Goal: Task Accomplishment & Management: Use online tool/utility

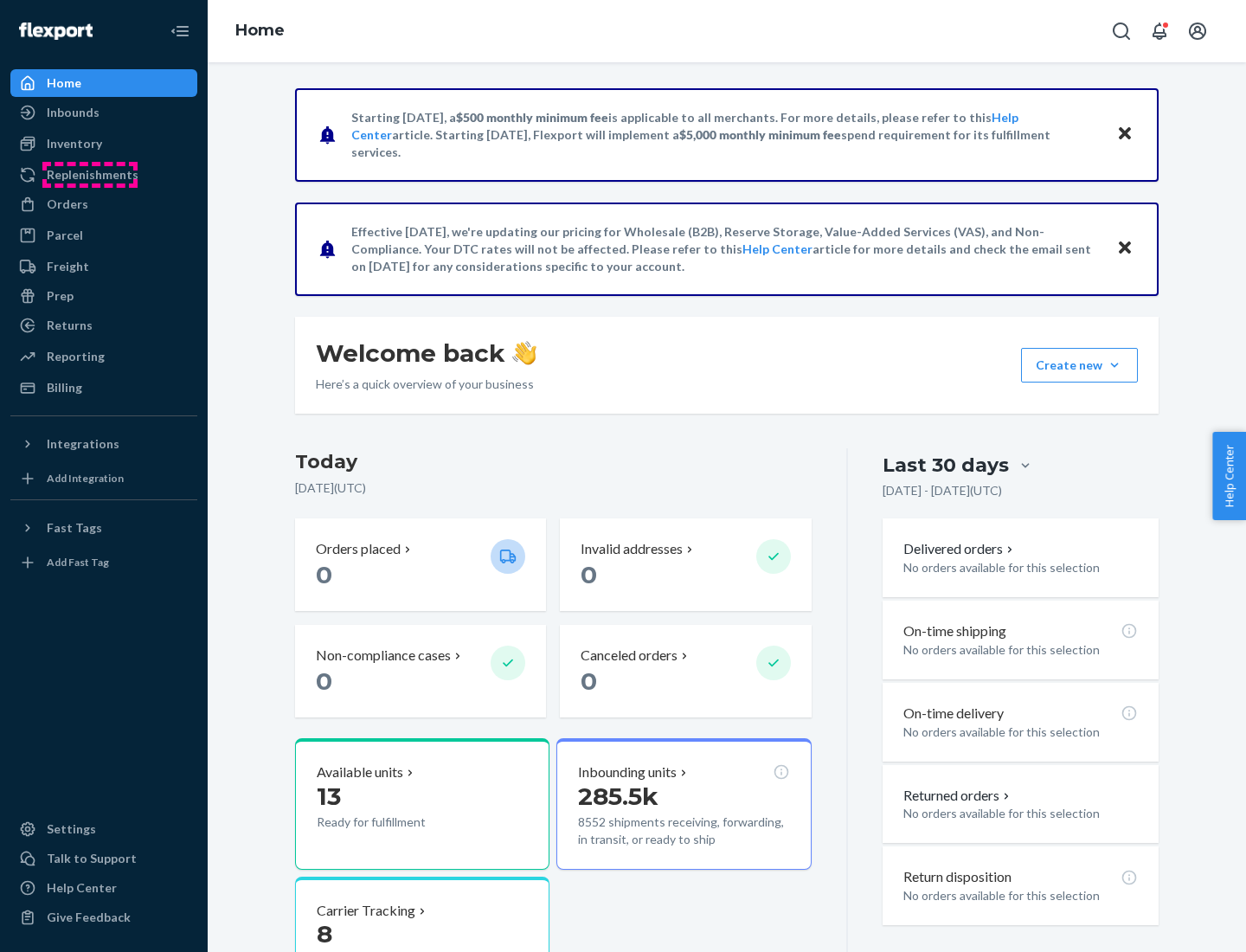
click at [90, 174] on div "Replenishments" at bounding box center [92, 174] width 92 height 17
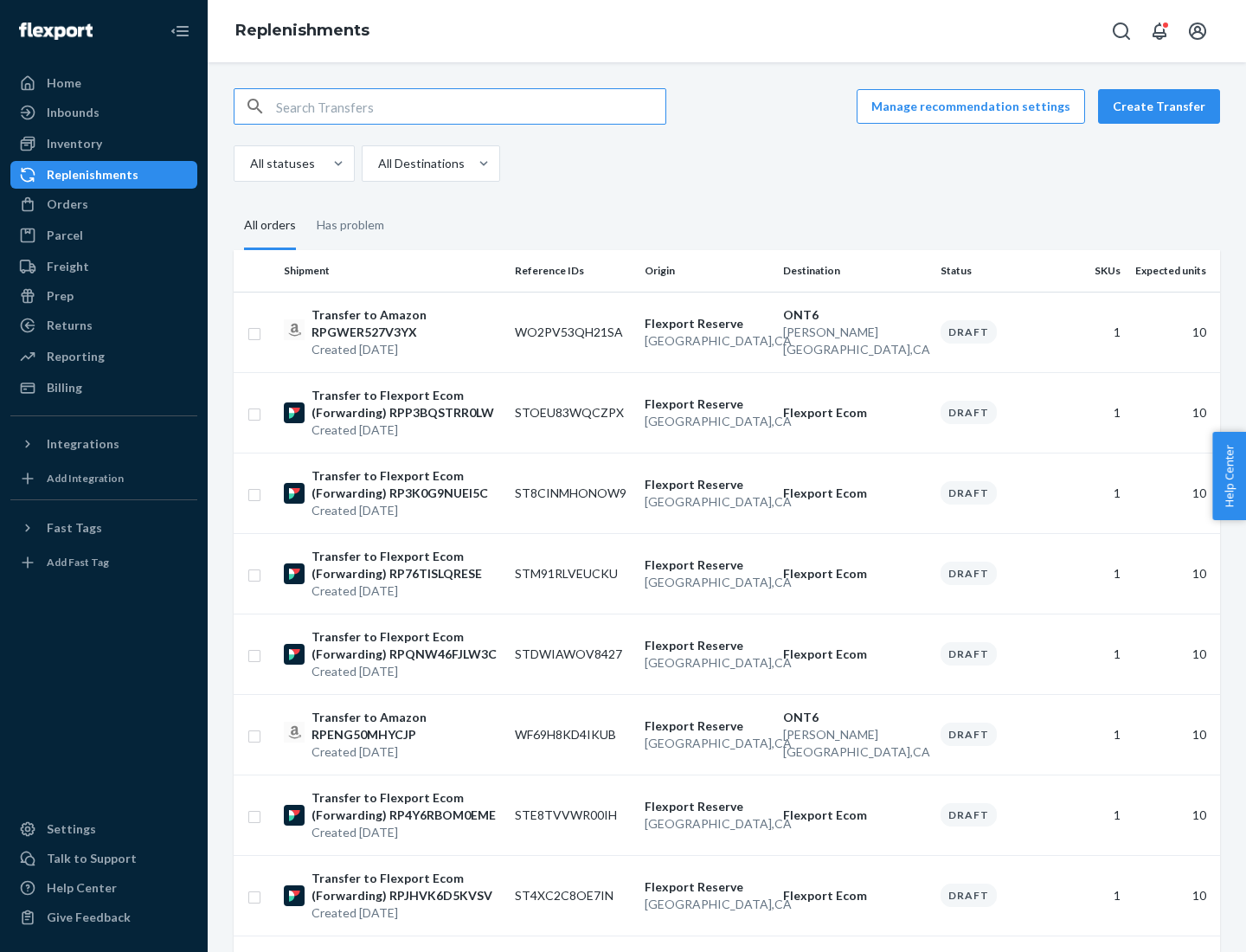
click at [1163, 106] on button "Create Transfer" at bounding box center [1159, 106] width 122 height 35
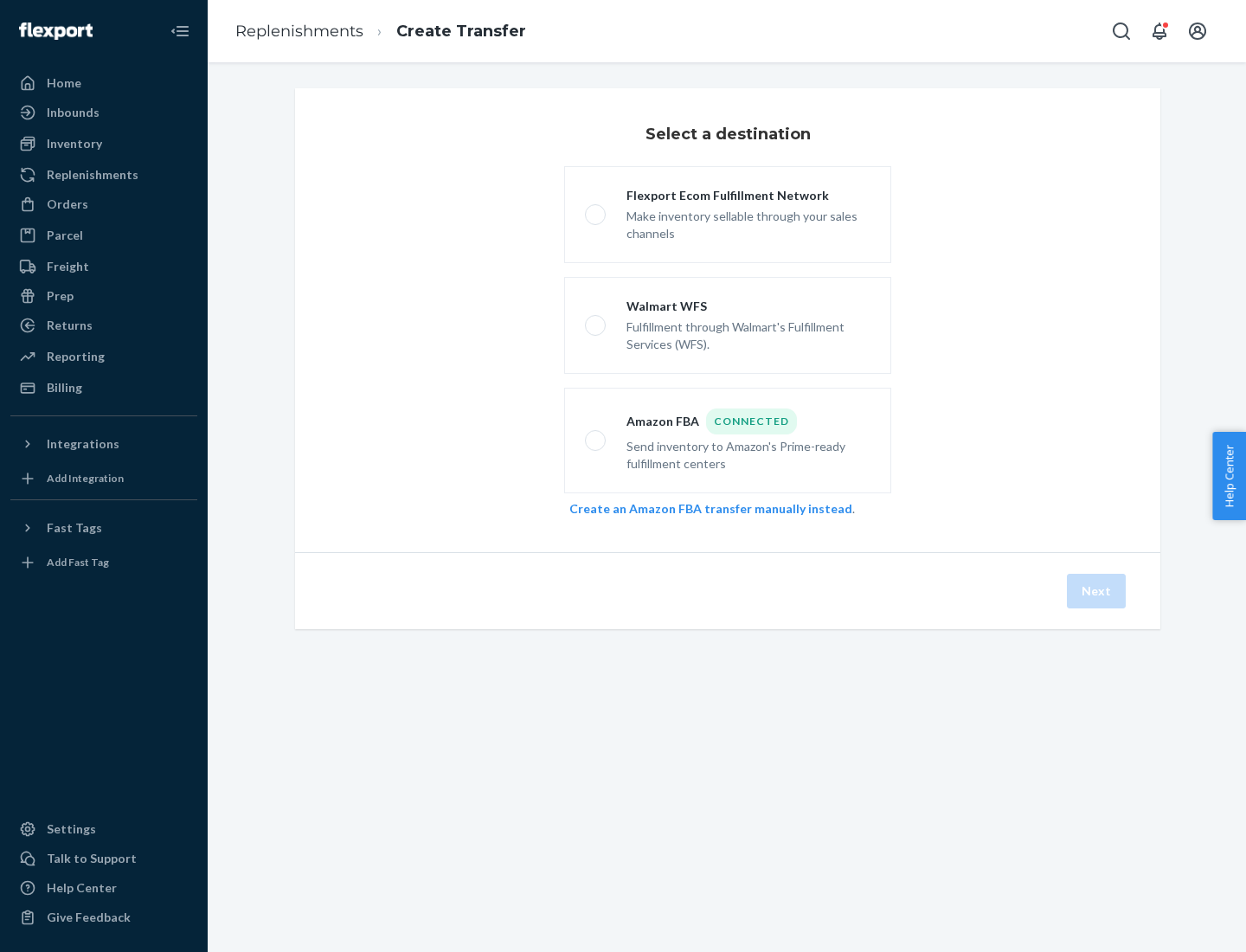
click at [702, 508] on link "Create an Amazon FBA transfer manually instead" at bounding box center [711, 509] width 283 height 15
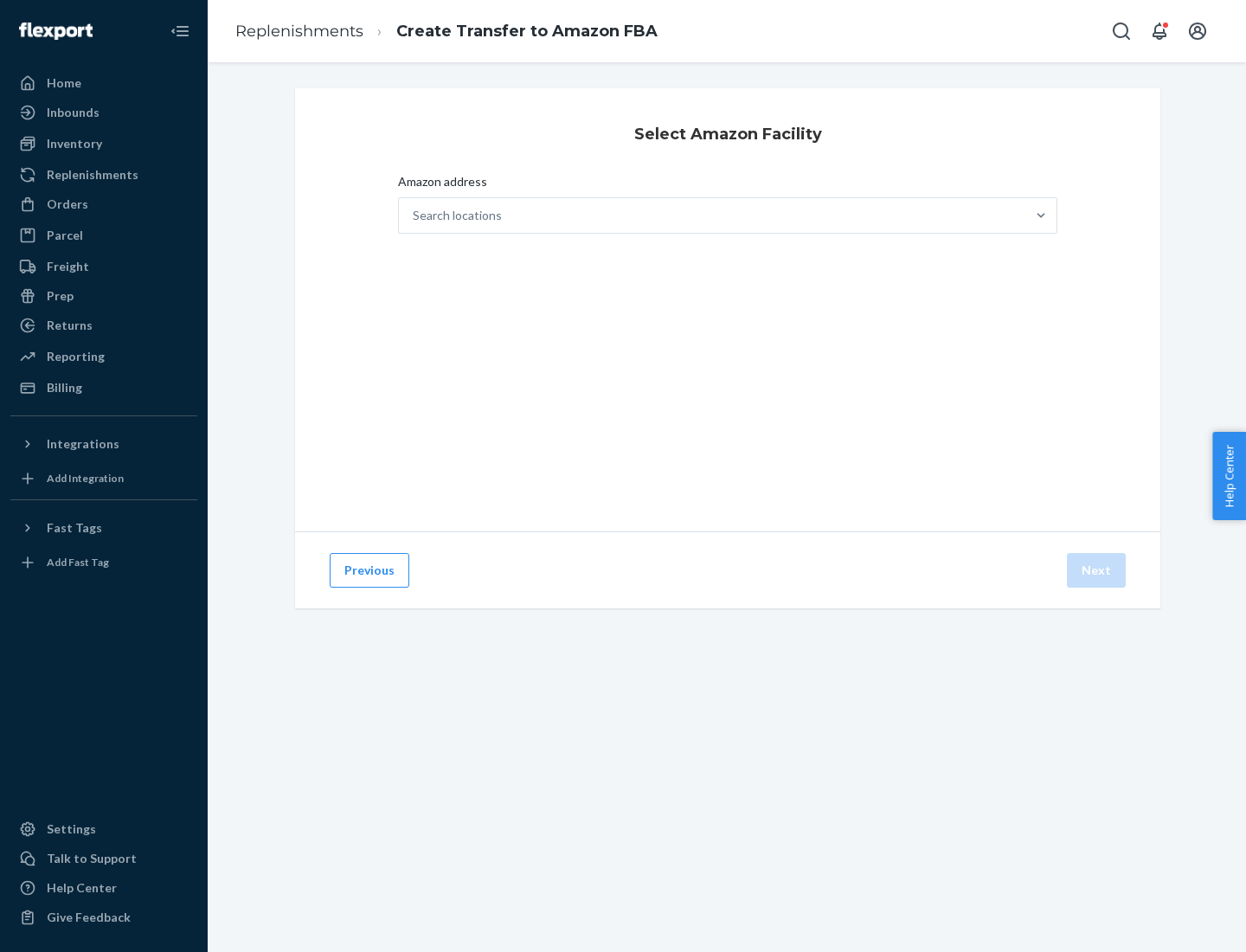
click at [713, 215] on div "Search locations" at bounding box center [712, 215] width 626 height 35
click at [414, 215] on input "Amazon address Search locations" at bounding box center [414, 215] width 2 height 17
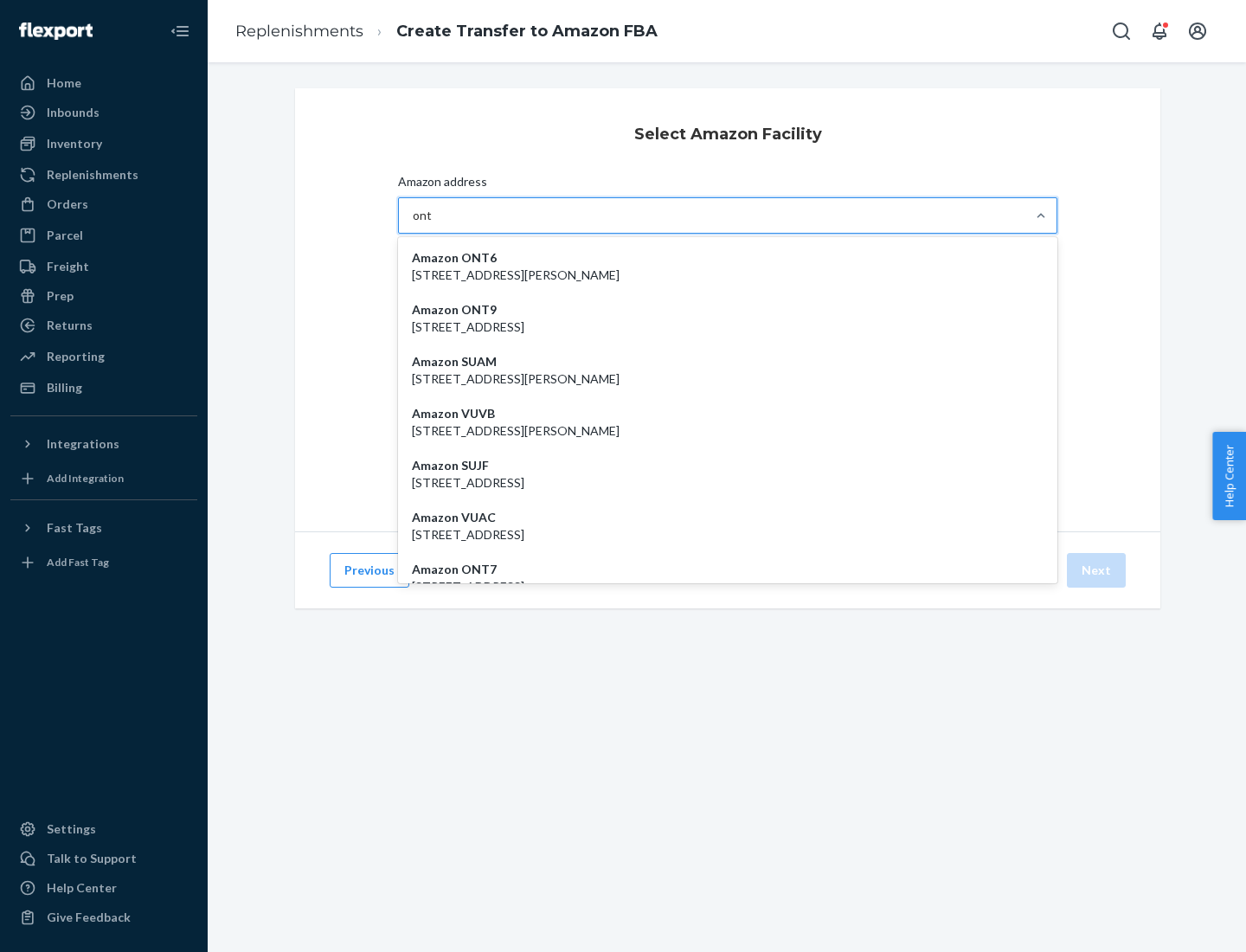
type input "ont6"
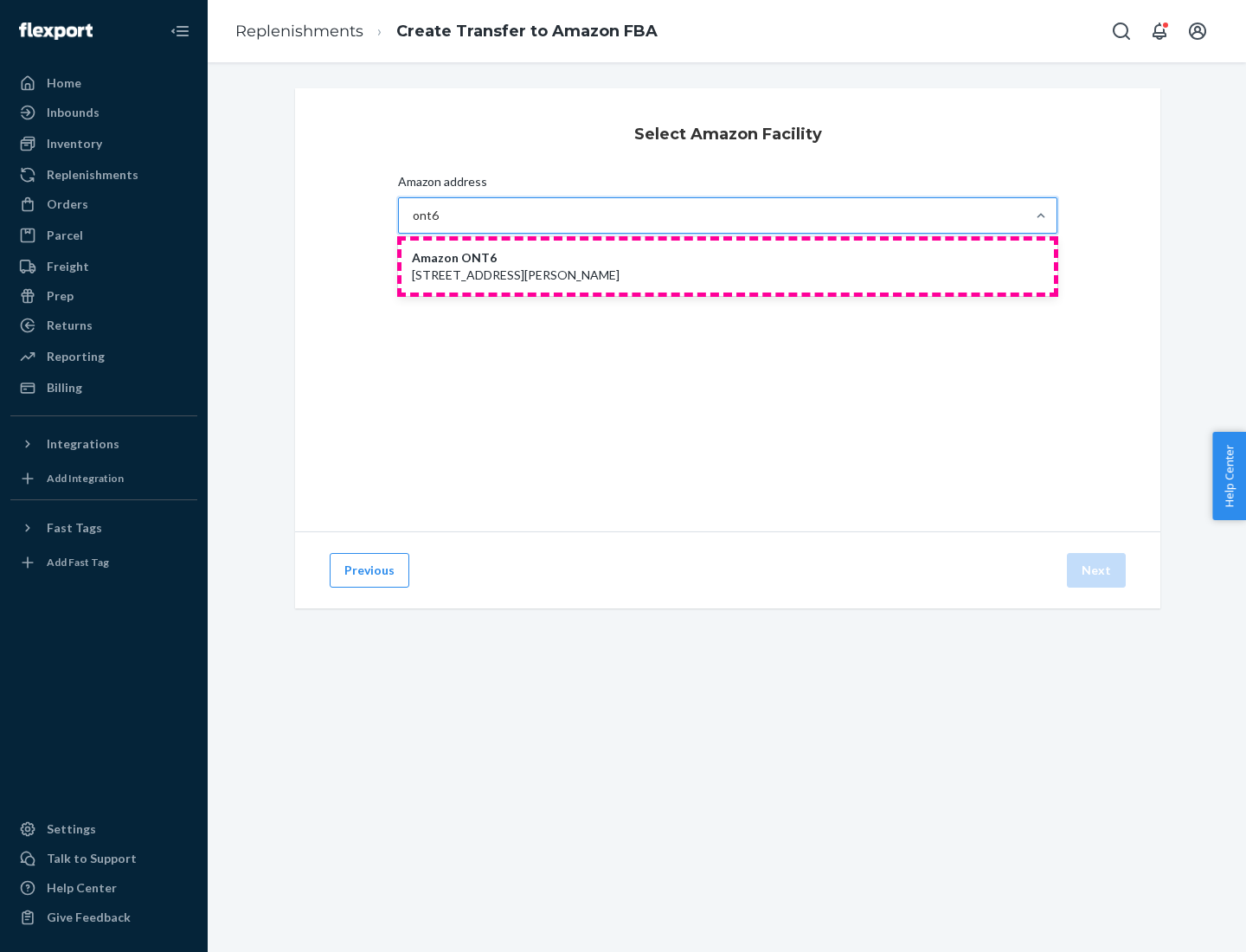
click at [728, 266] on p "[STREET_ADDRESS][PERSON_NAME]" at bounding box center [728, 275] width 632 height 17
click at [440, 225] on input "ont6" at bounding box center [426, 215] width 27 height 17
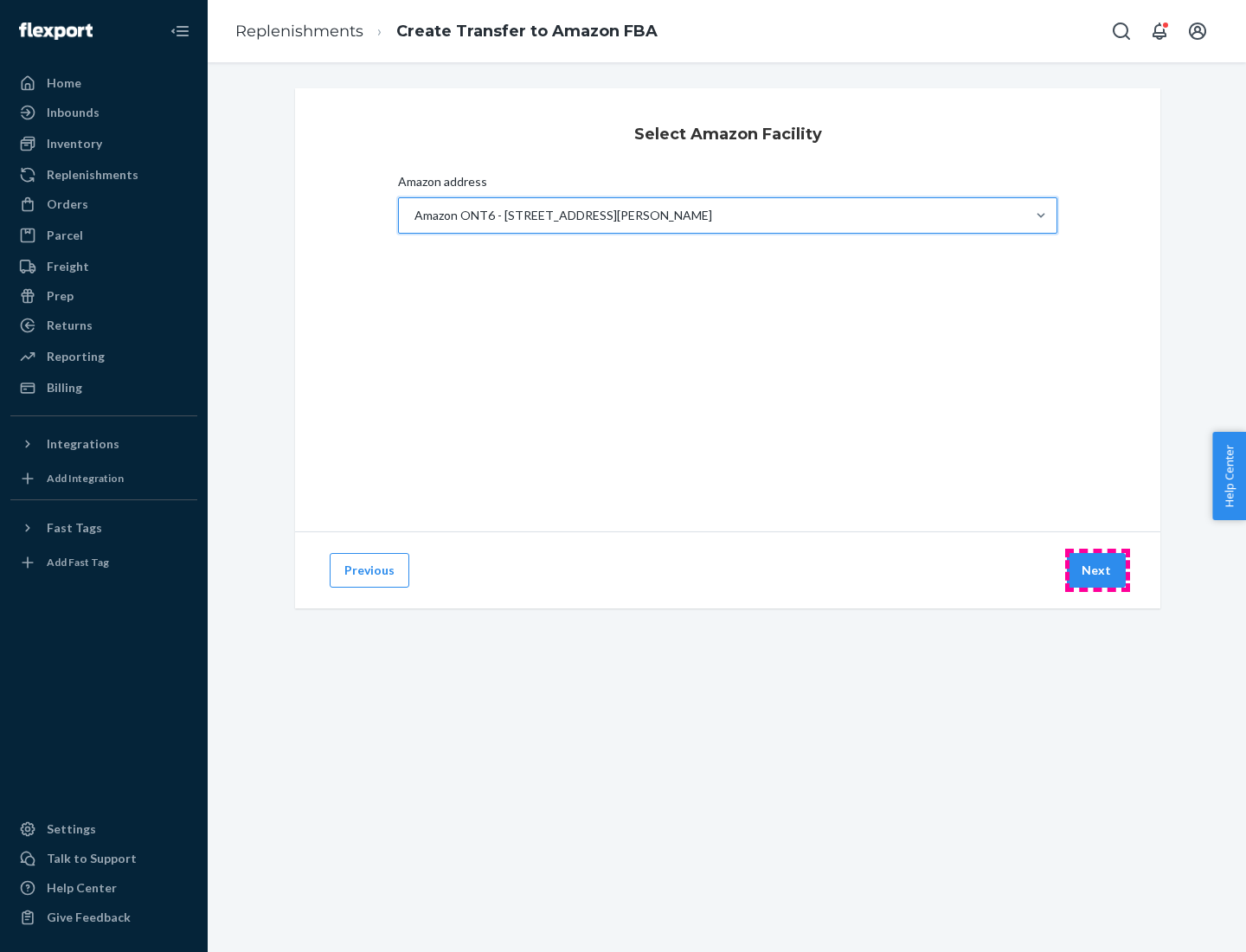
click at [1097, 570] on button "Next" at bounding box center [1096, 570] width 59 height 35
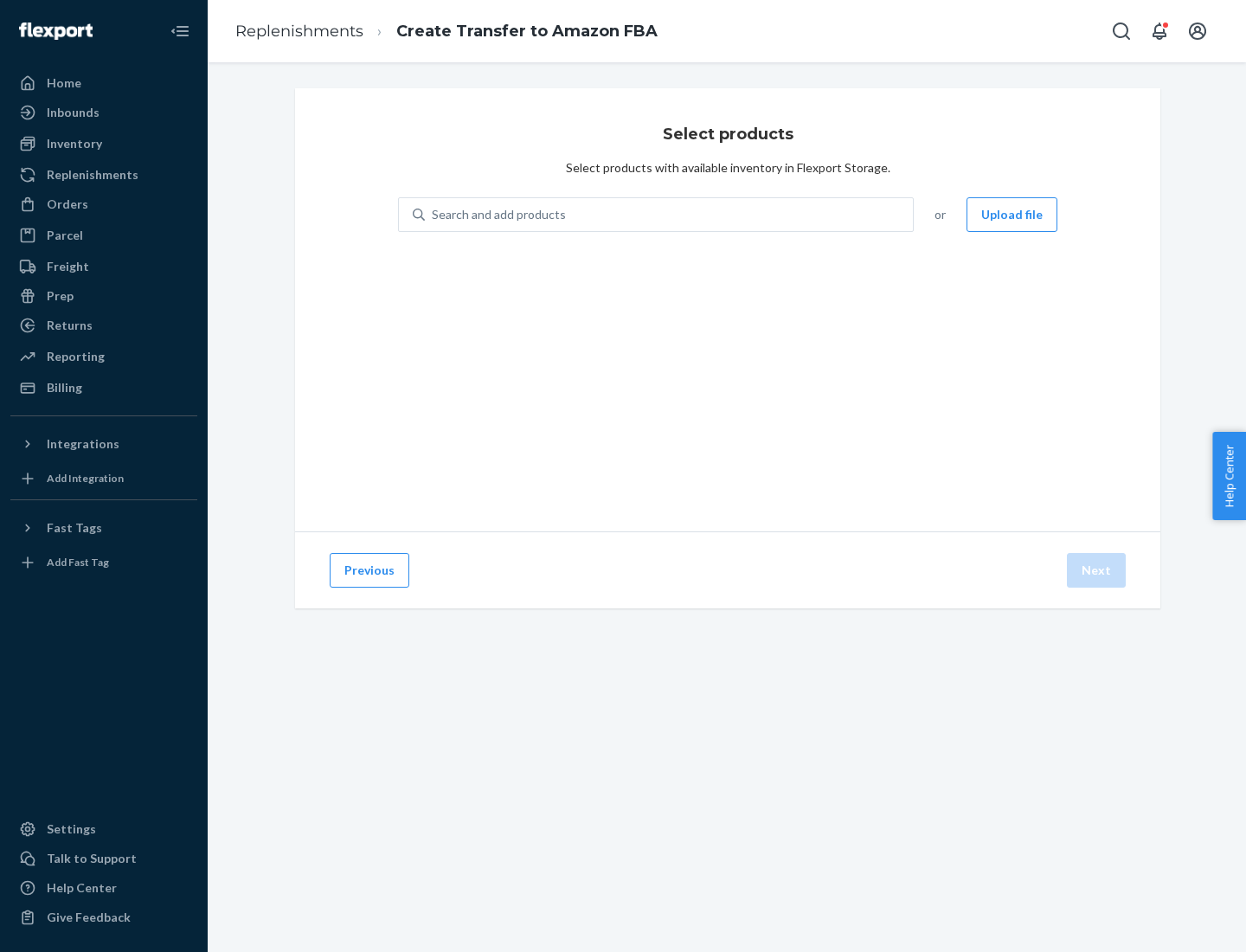
click at [497, 214] on div "Search and add products" at bounding box center [499, 214] width 135 height 17
click at [434, 214] on input "Search and add products" at bounding box center [433, 214] width 2 height 17
type input "test"
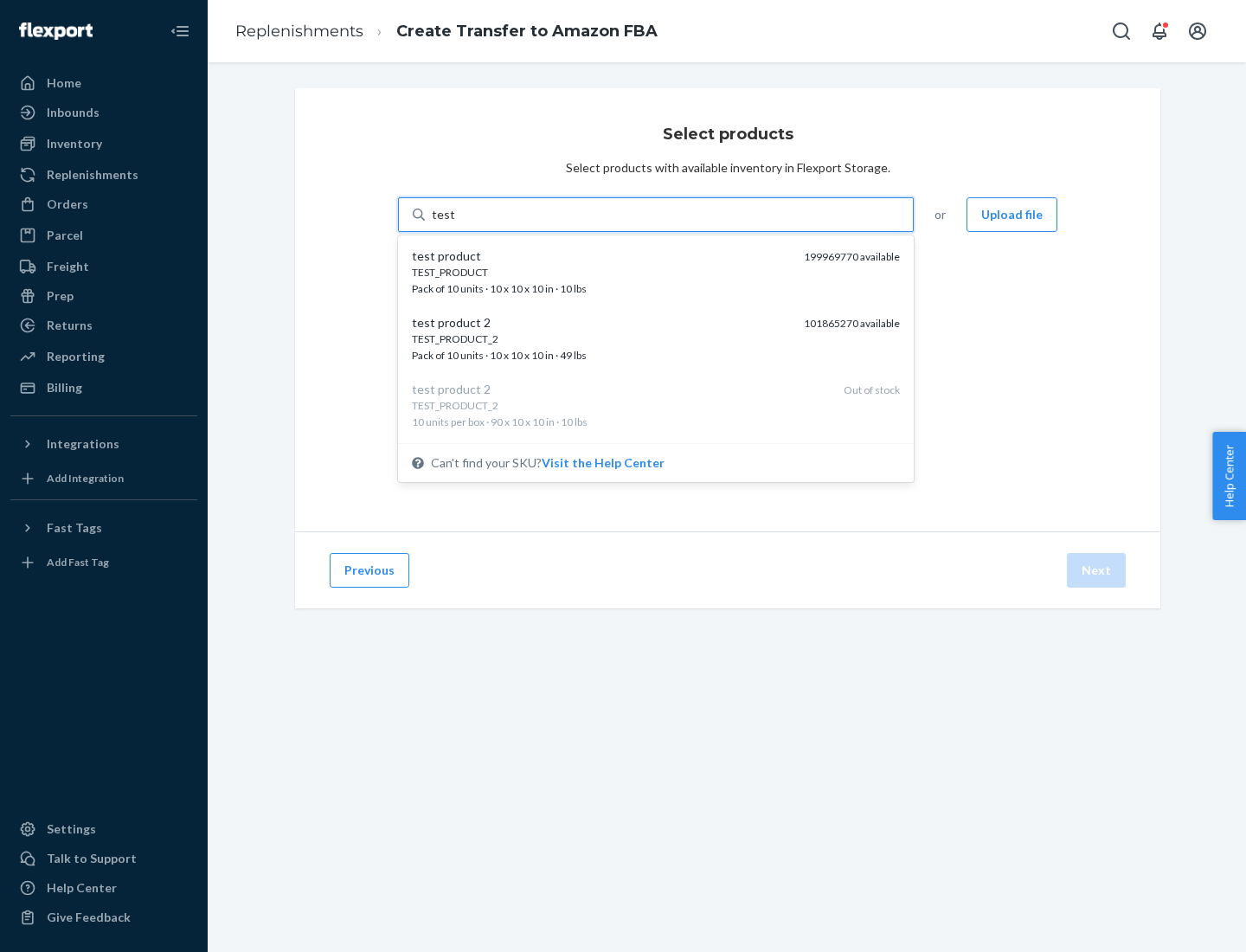
scroll to position [9, 0]
click at [602, 338] on div "TEST_PRODUCT_2 Pack of 10 units · 10 x 10 x 10 in · 49 lbs" at bounding box center [601, 339] width 378 height 32
click at [454, 224] on input "test" at bounding box center [443, 214] width 23 height 17
